Goal: Information Seeking & Learning: Check status

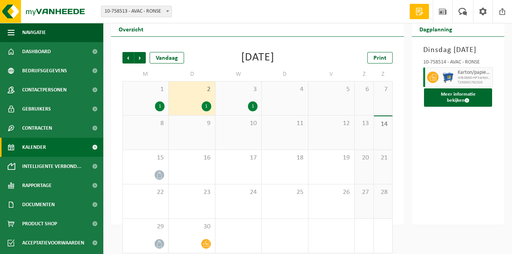
scroll to position [32, 0]
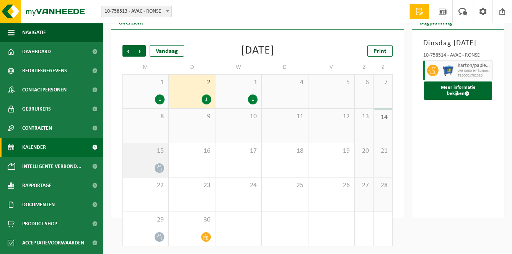
click at [155, 169] on span at bounding box center [160, 168] width 10 height 10
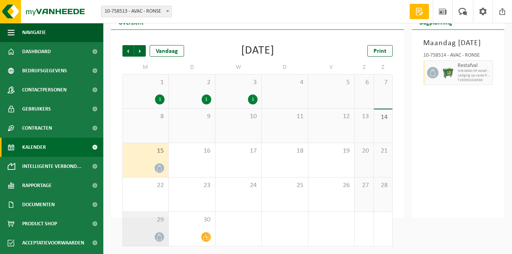
click at [149, 224] on div "29" at bounding box center [146, 229] width 46 height 34
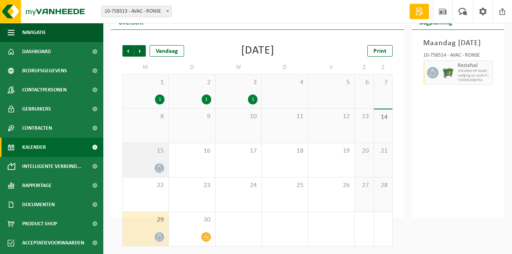
click at [155, 173] on div at bounding box center [146, 168] width 38 height 10
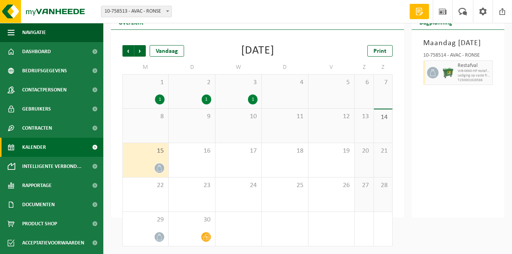
click at [439, 83] on div at bounding box center [431, 72] width 17 height 25
click at [432, 76] on icon at bounding box center [433, 72] width 7 height 7
click at [205, 233] on span at bounding box center [206, 237] width 10 height 10
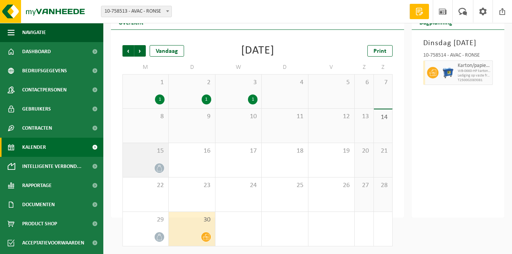
click at [142, 165] on div at bounding box center [146, 168] width 38 height 10
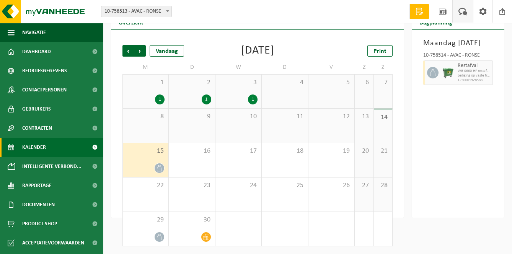
click at [467, 13] on span at bounding box center [463, 11] width 13 height 23
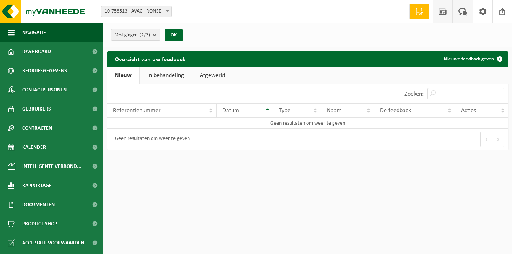
click at [446, 14] on span at bounding box center [442, 11] width 11 height 23
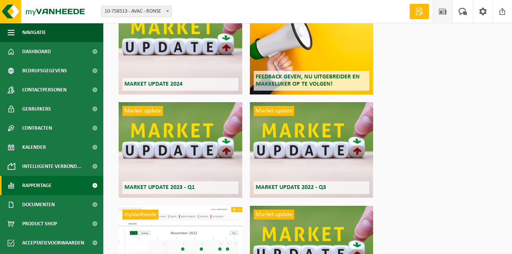
scroll to position [185, 0]
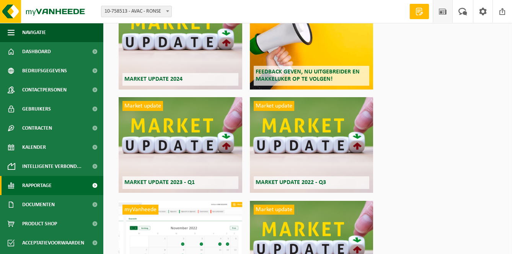
click at [41, 182] on span "Rapportage" at bounding box center [36, 185] width 29 height 19
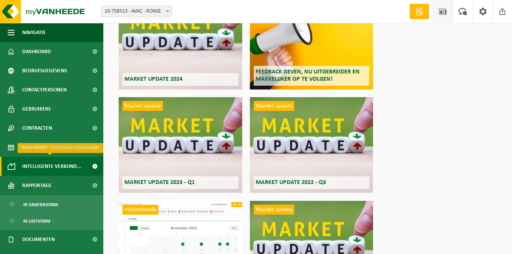
click at [57, 162] on span "Intelligente verbond..." at bounding box center [51, 166] width 59 height 19
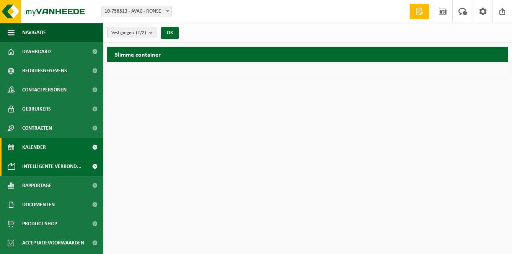
click at [57, 152] on link "Kalender" at bounding box center [51, 147] width 103 height 19
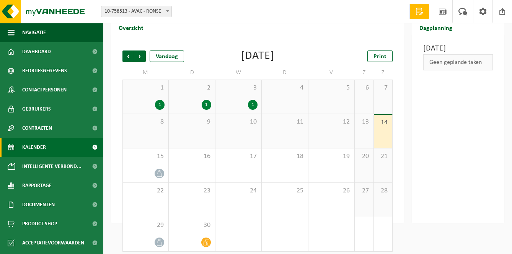
scroll to position [32, 0]
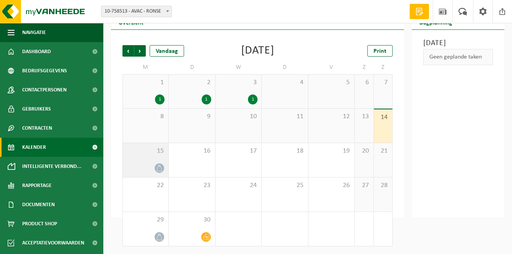
click at [159, 161] on div "15" at bounding box center [146, 160] width 46 height 34
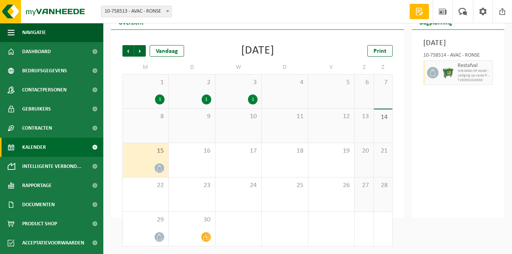
click at [443, 78] on img at bounding box center [448, 72] width 11 height 11
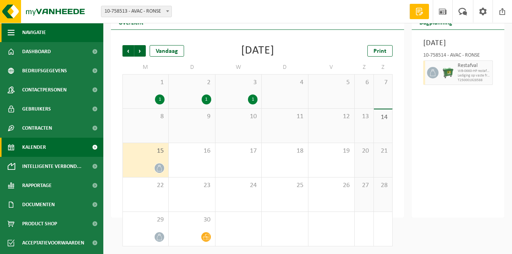
click at [18, 33] on button "Navigatie" at bounding box center [51, 32] width 103 height 19
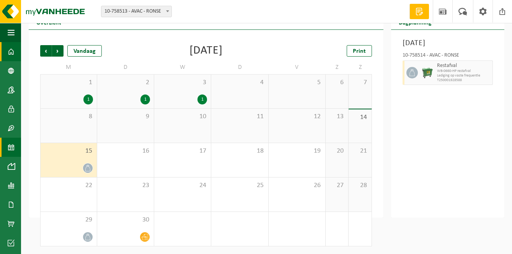
click at [17, 54] on link "Dashboard" at bounding box center [10, 51] width 21 height 19
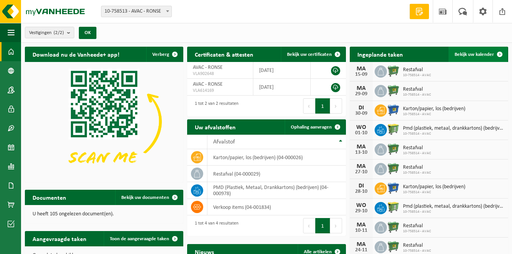
click at [482, 53] on span "Bekijk uw kalender" at bounding box center [474, 54] width 39 height 5
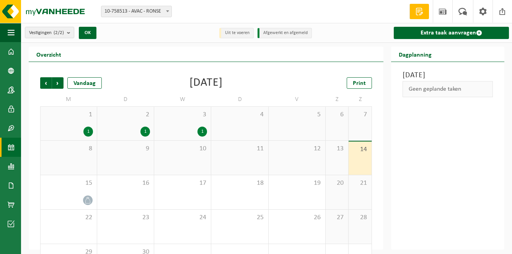
scroll to position [32, 0]
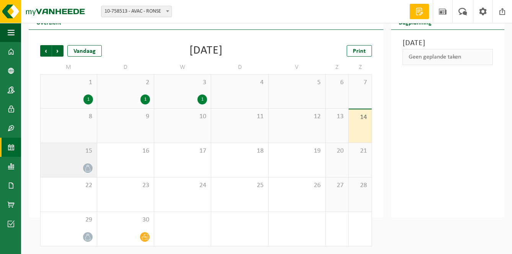
click at [89, 173] on div at bounding box center [68, 168] width 49 height 10
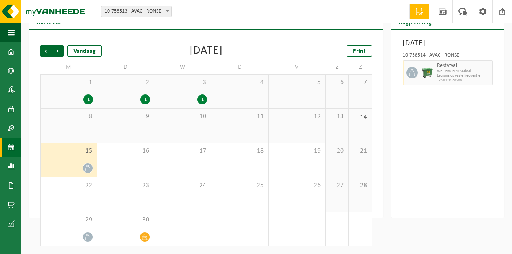
click at [89, 169] on icon at bounding box center [88, 168] width 7 height 7
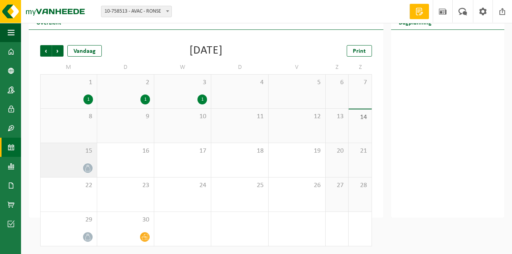
click at [93, 169] on div at bounding box center [88, 168] width 10 height 10
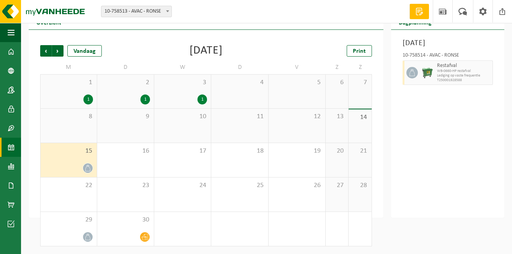
click at [410, 76] on icon at bounding box center [412, 72] width 5 height 7
click at [443, 69] on span "Restafval" at bounding box center [464, 66] width 54 height 6
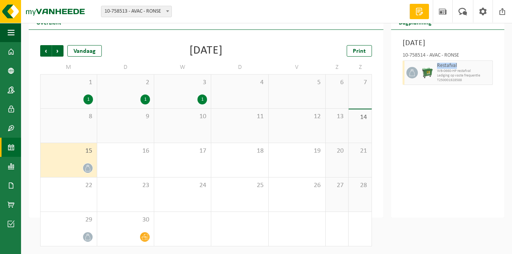
click at [443, 69] on span "Restafval" at bounding box center [464, 66] width 54 height 6
click at [426, 78] on img at bounding box center [427, 72] width 11 height 11
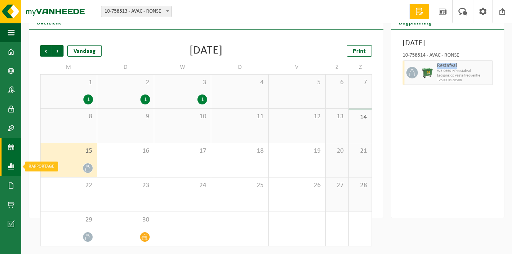
click at [9, 163] on span at bounding box center [11, 166] width 7 height 19
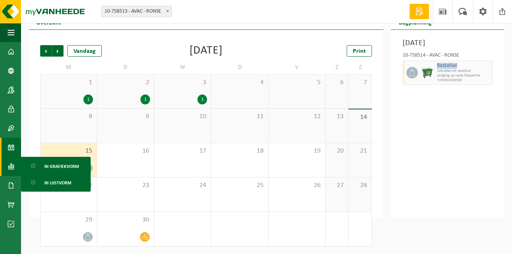
click at [11, 145] on span at bounding box center [11, 147] width 7 height 19
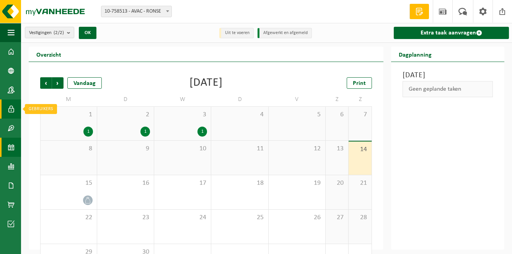
click at [13, 110] on span at bounding box center [11, 109] width 7 height 19
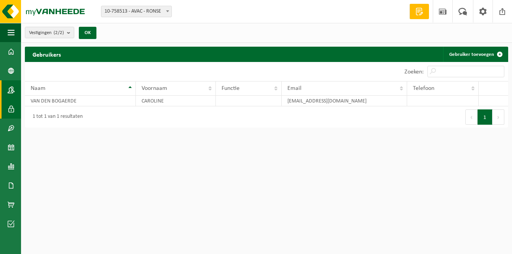
click at [14, 95] on span at bounding box center [11, 89] width 7 height 19
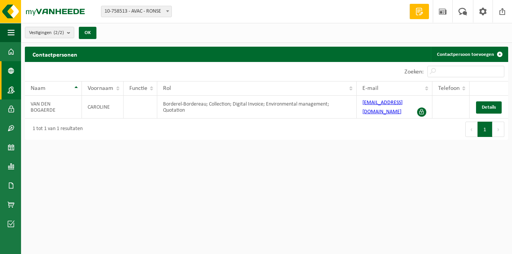
click at [13, 76] on span at bounding box center [11, 70] width 7 height 19
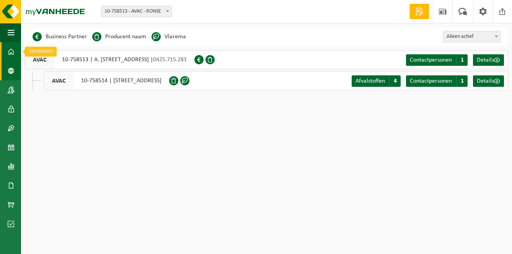
click at [15, 50] on link "Dashboard" at bounding box center [10, 51] width 21 height 19
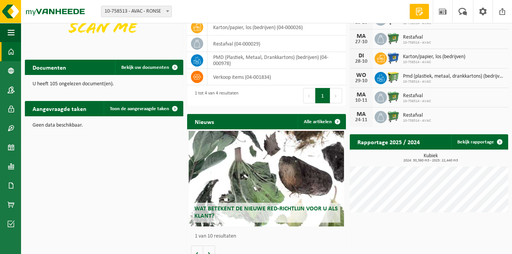
scroll to position [131, 0]
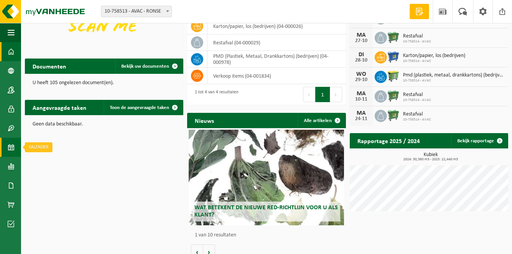
click at [10, 152] on span at bounding box center [11, 147] width 7 height 19
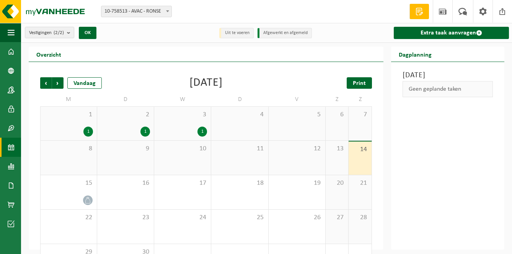
scroll to position [32, 0]
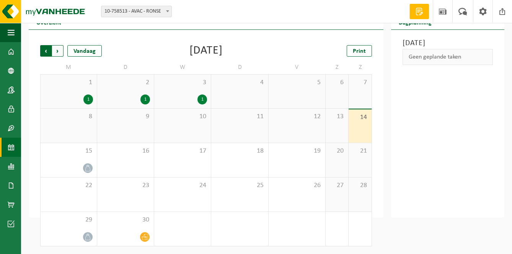
click at [57, 54] on span "Volgende" at bounding box center [57, 50] width 11 height 11
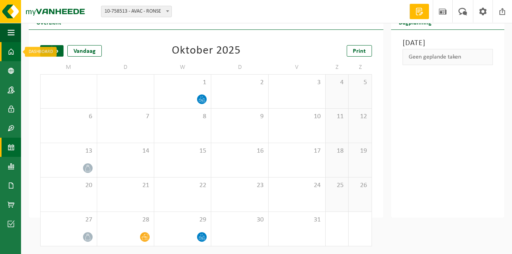
click at [9, 56] on span at bounding box center [11, 51] width 7 height 19
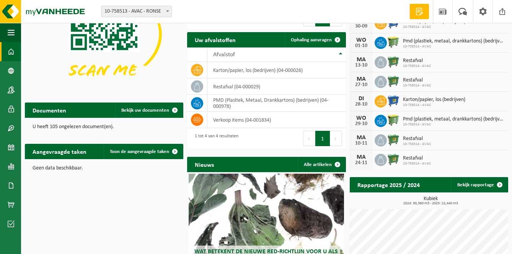
scroll to position [142, 0]
